Goal: Task Accomplishment & Management: Use online tool/utility

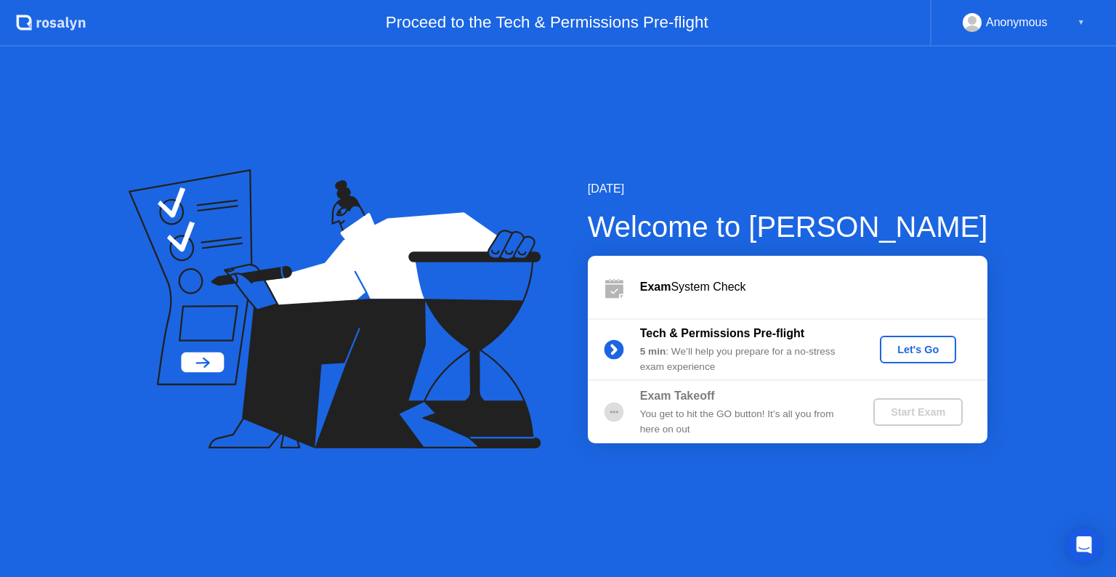
click at [893, 354] on div "Let's Go" at bounding box center [918, 350] width 65 height 12
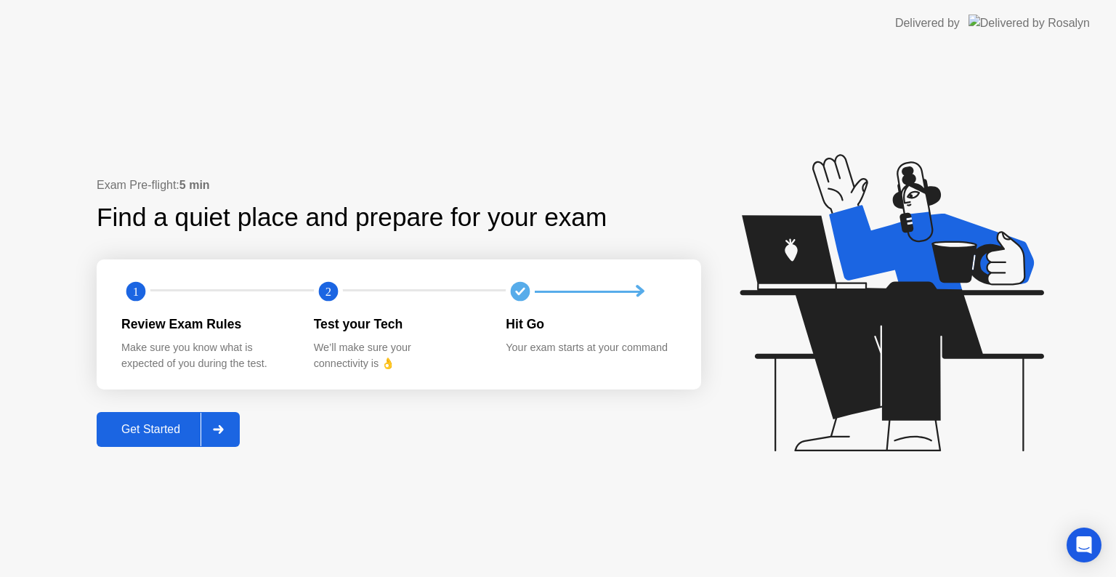
click at [107, 443] on button "Get Started" at bounding box center [168, 429] width 143 height 35
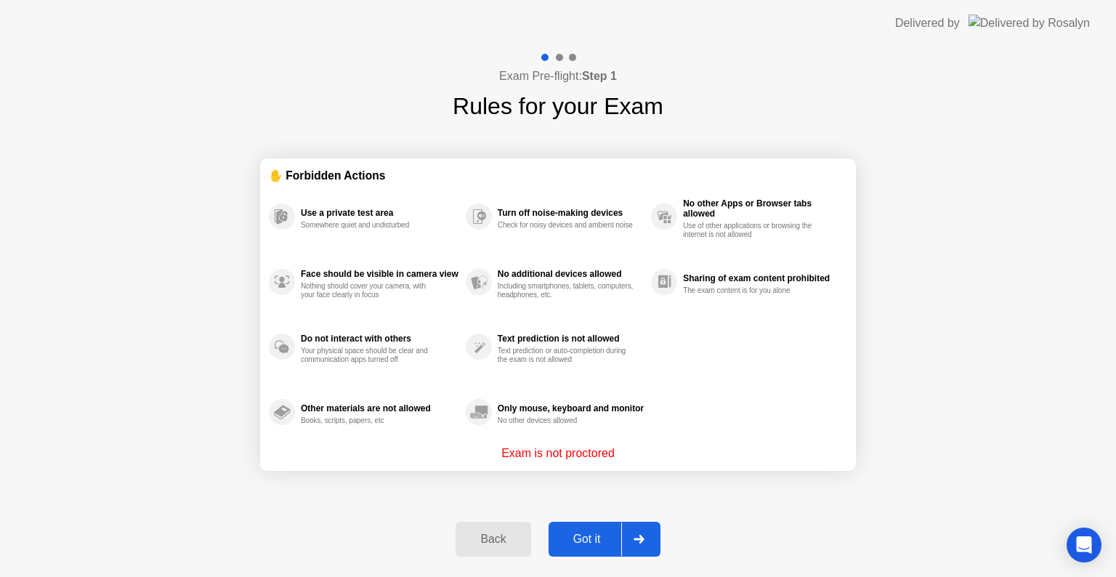
click at [590, 543] on div "Got it" at bounding box center [587, 538] width 68 height 13
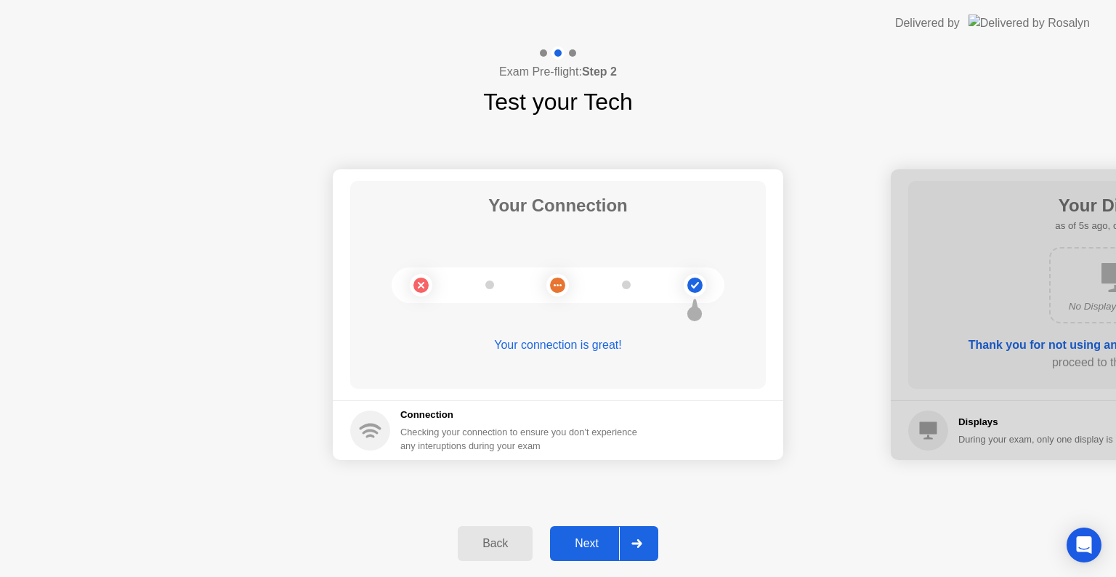
click at [571, 542] on div "Next" at bounding box center [586, 543] width 65 height 13
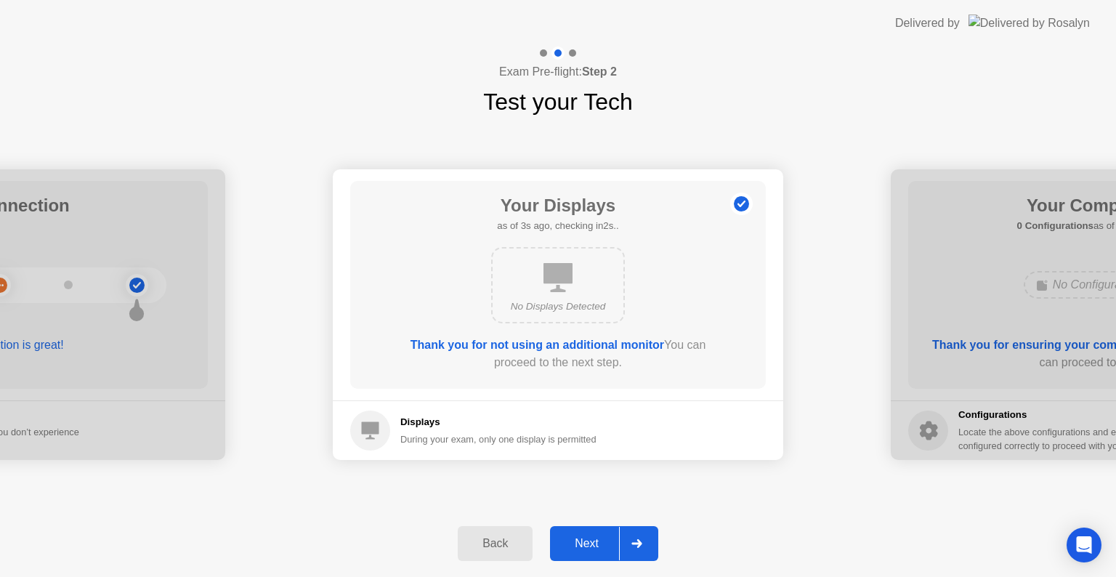
click at [593, 540] on div "Next" at bounding box center [586, 543] width 65 height 13
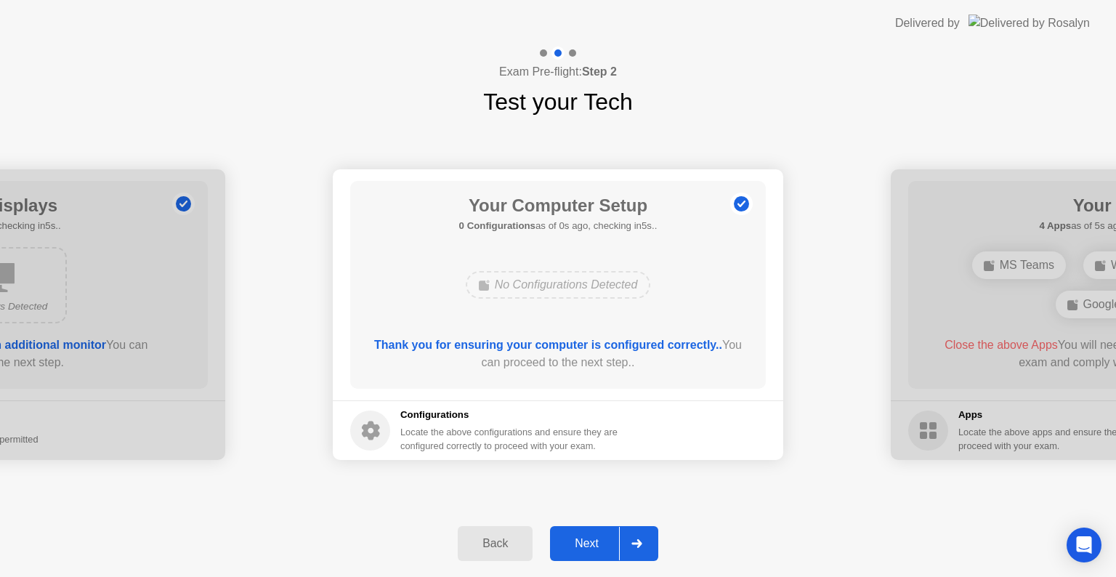
click at [593, 540] on div "Next" at bounding box center [586, 543] width 65 height 13
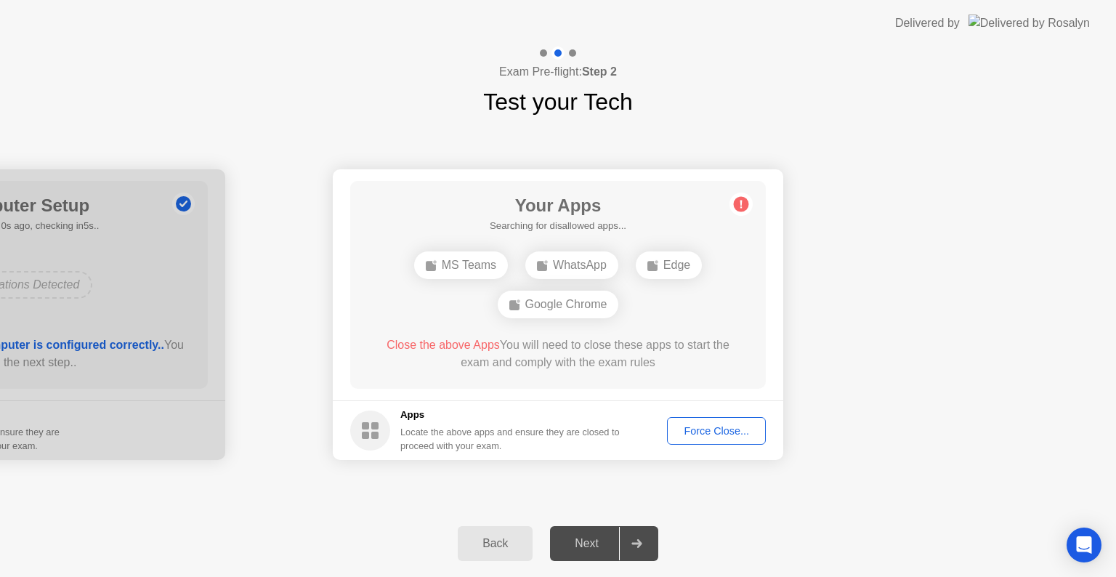
click at [722, 425] on div "Force Close..." at bounding box center [716, 431] width 89 height 12
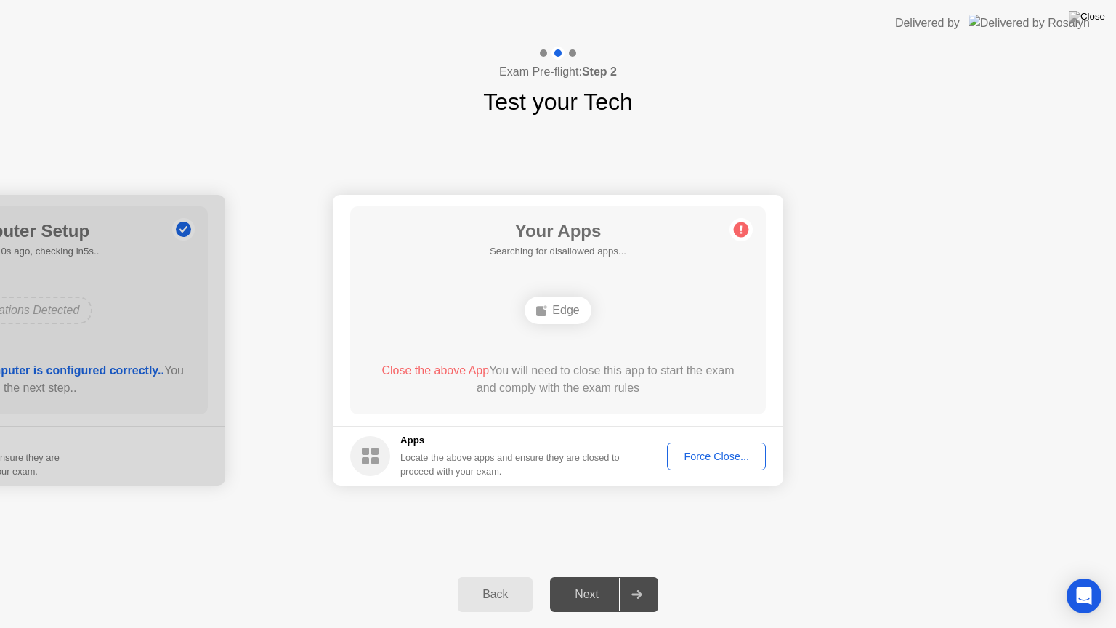
click at [550, 304] on div "Edge" at bounding box center [557, 310] width 66 height 28
click at [677, 121] on div "Your Connection Your connection is great! Connection Checking your connection t…" at bounding box center [558, 340] width 1116 height 442
click at [1032, 525] on div "Your Connection Your connection is great! Connection Checking your connection t…" at bounding box center [558, 340] width 1116 height 442
click at [643, 576] on div at bounding box center [636, 594] width 35 height 33
click at [599, 576] on div "Next" at bounding box center [586, 594] width 65 height 13
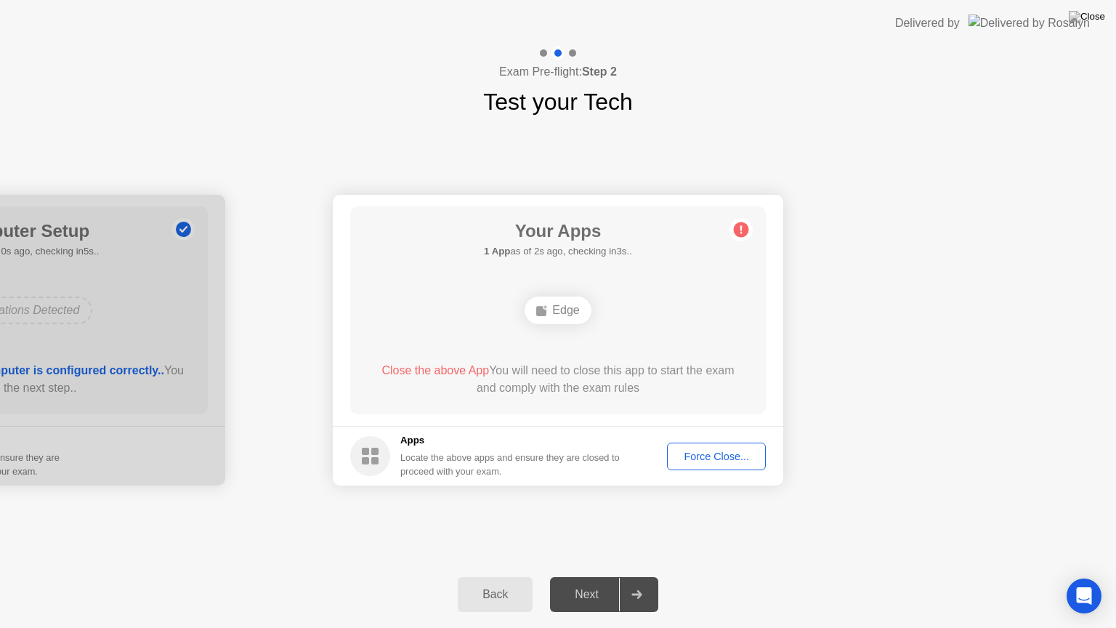
click at [703, 452] on div "Force Close..." at bounding box center [716, 456] width 89 height 12
click at [356, 576] on div "Back Next" at bounding box center [558, 594] width 1116 height 67
click at [747, 229] on circle at bounding box center [741, 229] width 15 height 15
click at [412, 370] on span "Close the above App" at bounding box center [435, 370] width 108 height 12
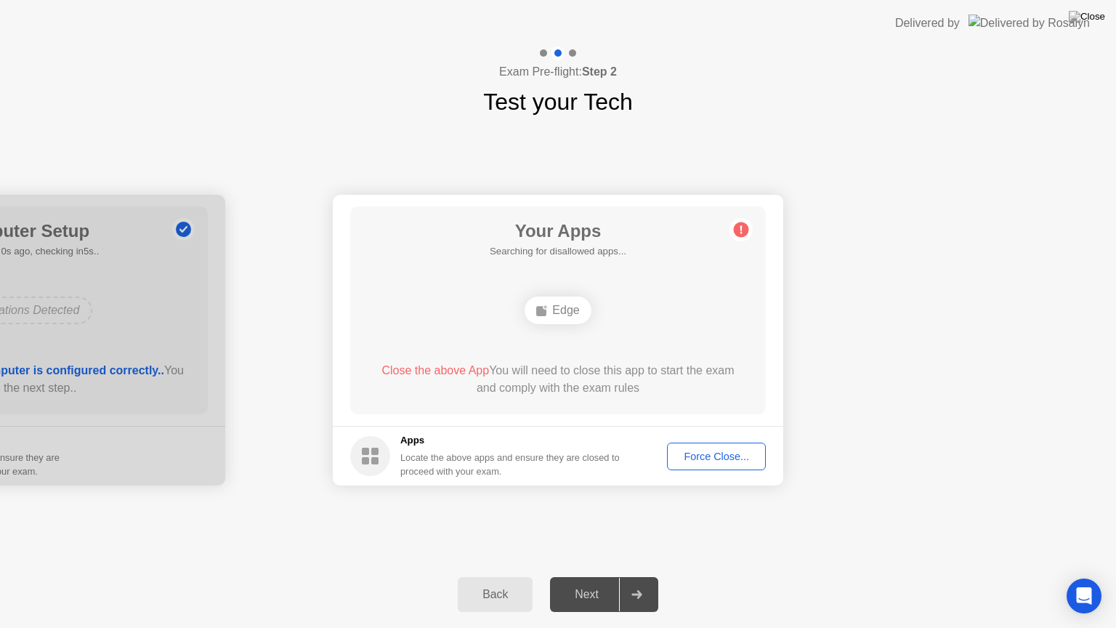
click at [685, 454] on div "Force Close..." at bounding box center [716, 456] width 89 height 12
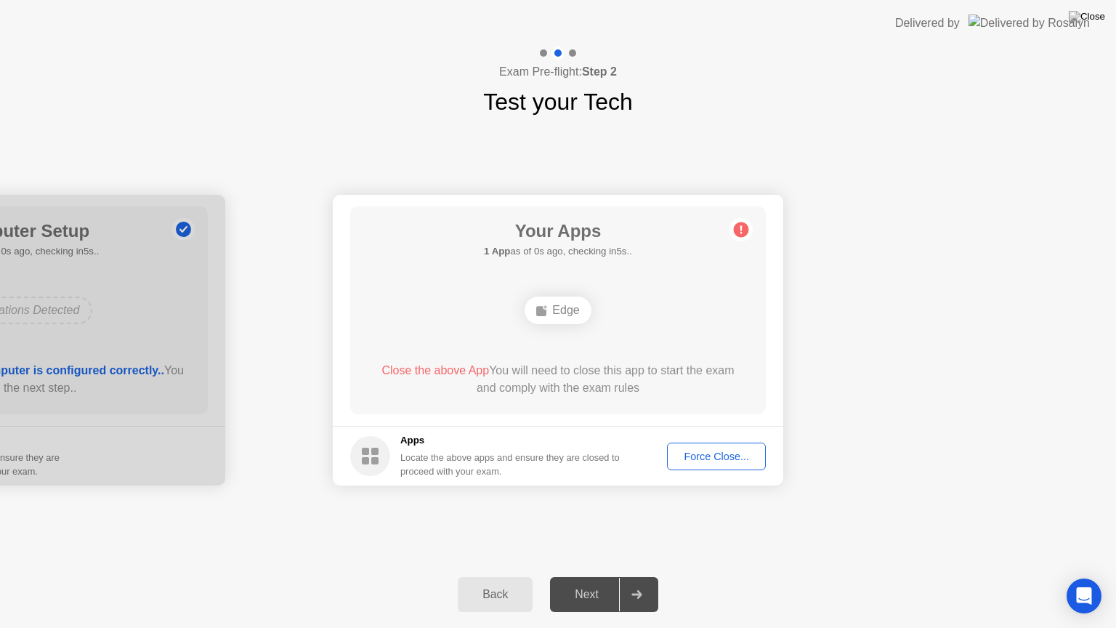
click at [732, 453] on div "Force Close..." at bounding box center [716, 456] width 89 height 12
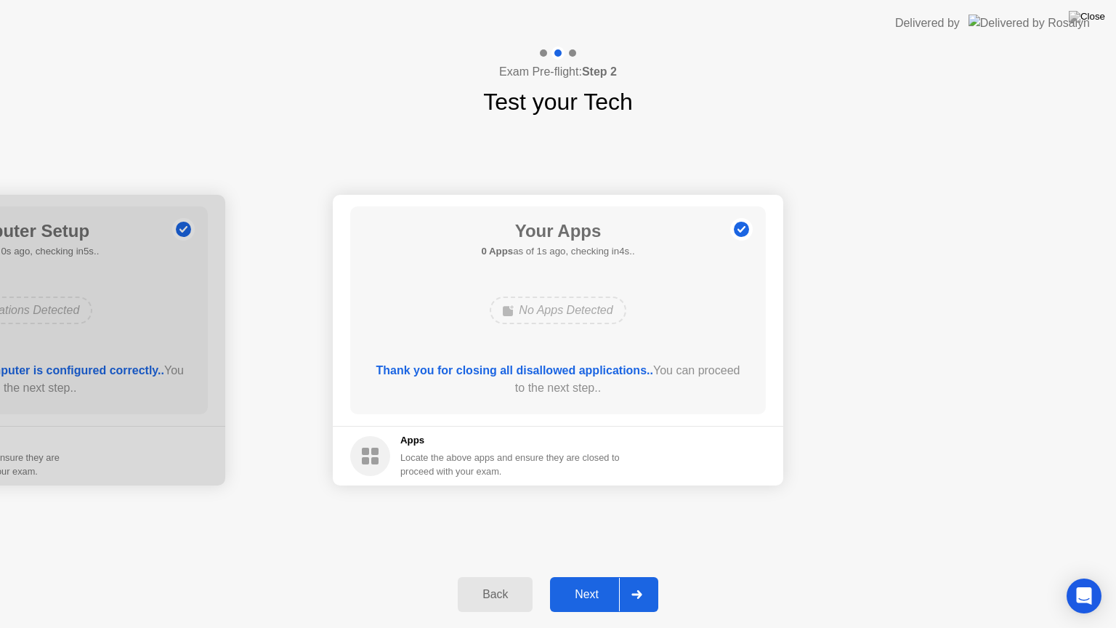
click at [578, 576] on button "Next" at bounding box center [604, 594] width 108 height 35
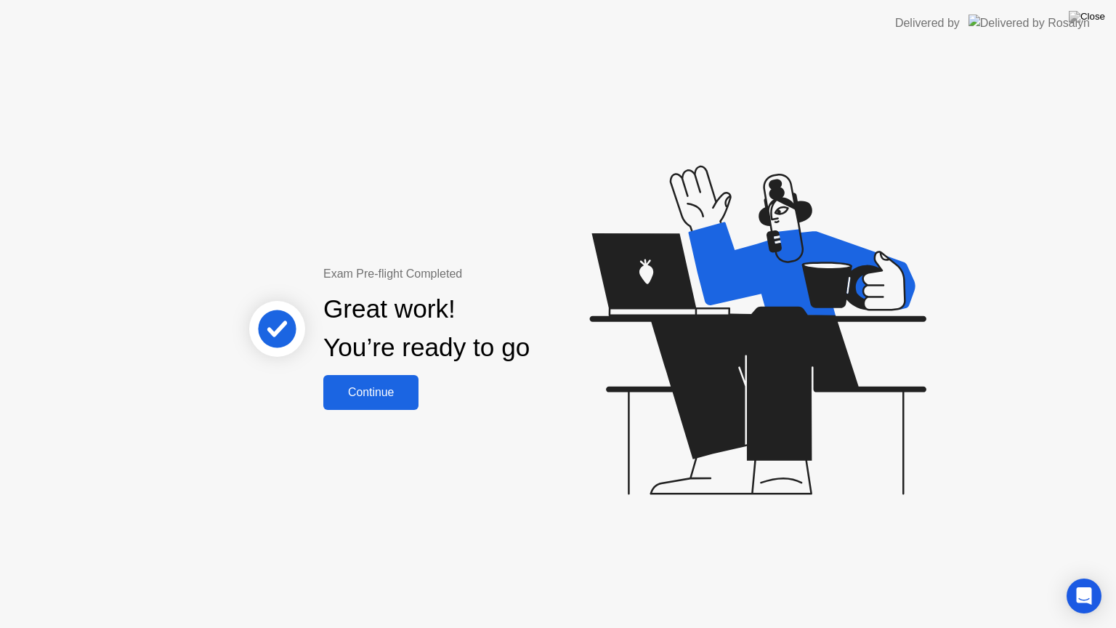
click at [411, 399] on div "Continue" at bounding box center [371, 392] width 86 height 13
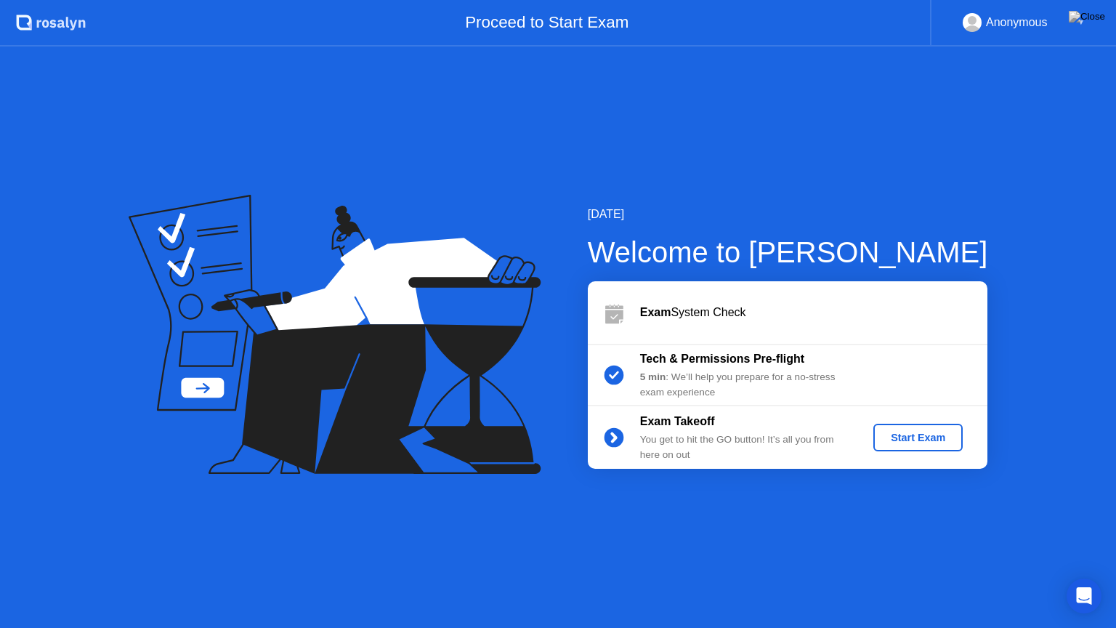
click at [894, 440] on div "Start Exam" at bounding box center [918, 438] width 78 height 12
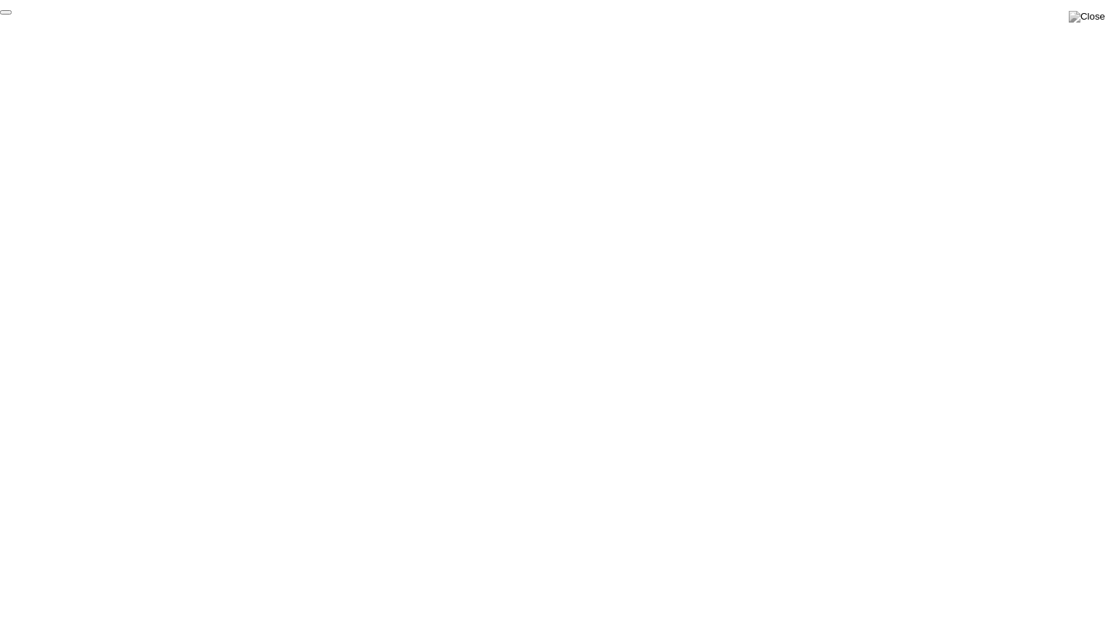
click div "End Proctoring Session"
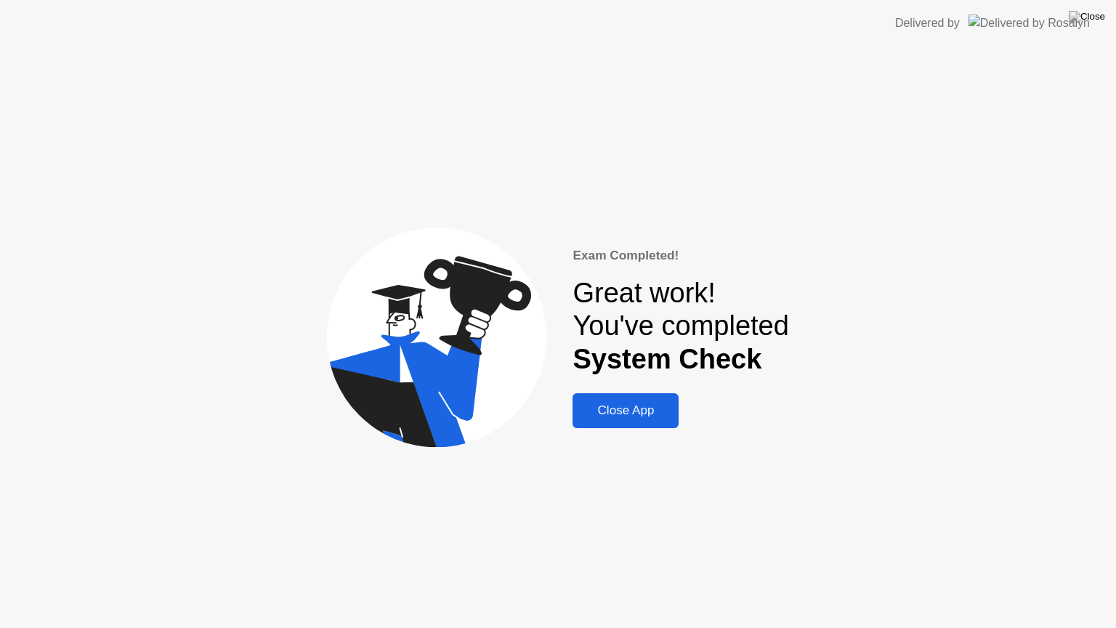
click at [646, 414] on div "Close App" at bounding box center [625, 410] width 97 height 15
